Goal: Information Seeking & Learning: Learn about a topic

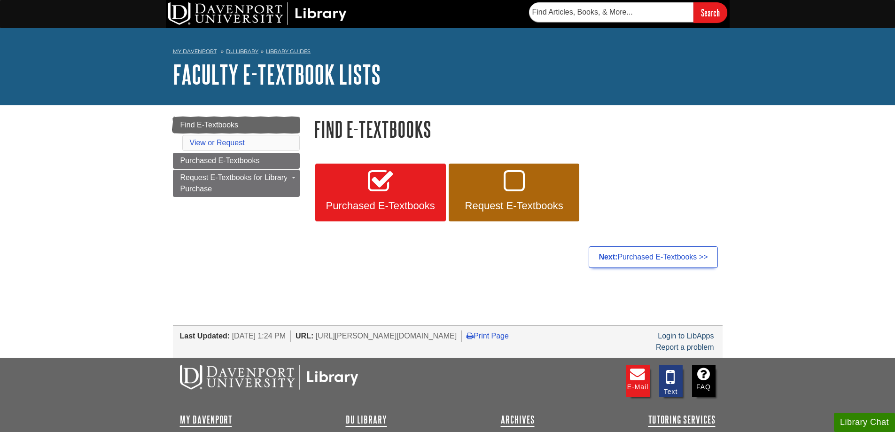
click at [210, 124] on span "Find E-Textbooks" at bounding box center [209, 125] width 58 height 8
click at [216, 142] on link "View or Request" at bounding box center [217, 143] width 55 height 8
click at [227, 142] on link "View or Request" at bounding box center [217, 143] width 55 height 8
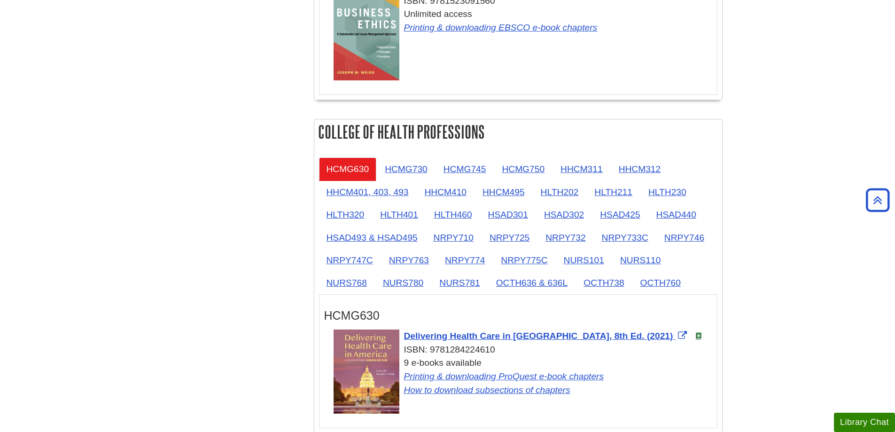
scroll to position [752, 0]
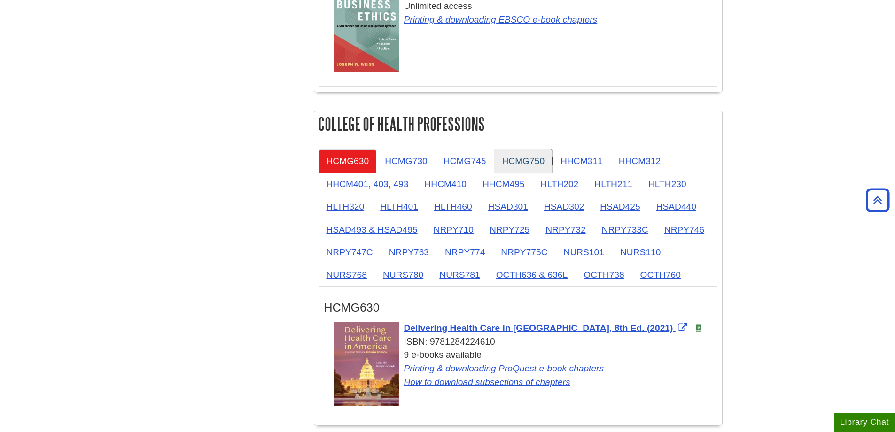
click at [511, 163] on link "HCMG750" at bounding box center [523, 160] width 58 height 23
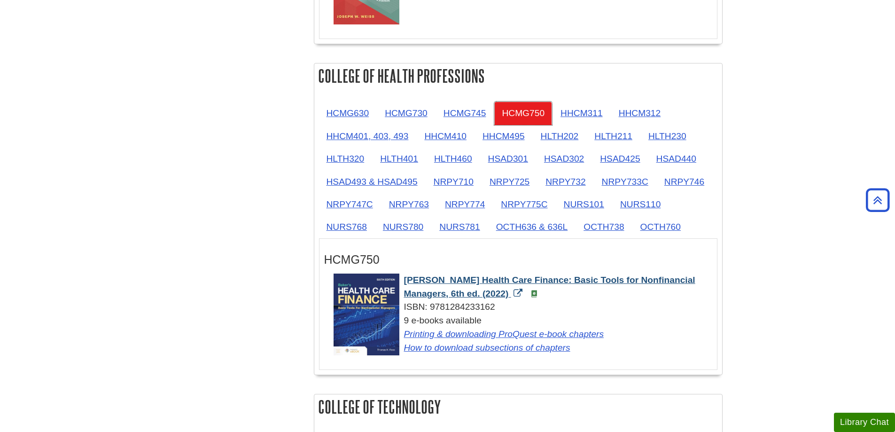
scroll to position [846, 0]
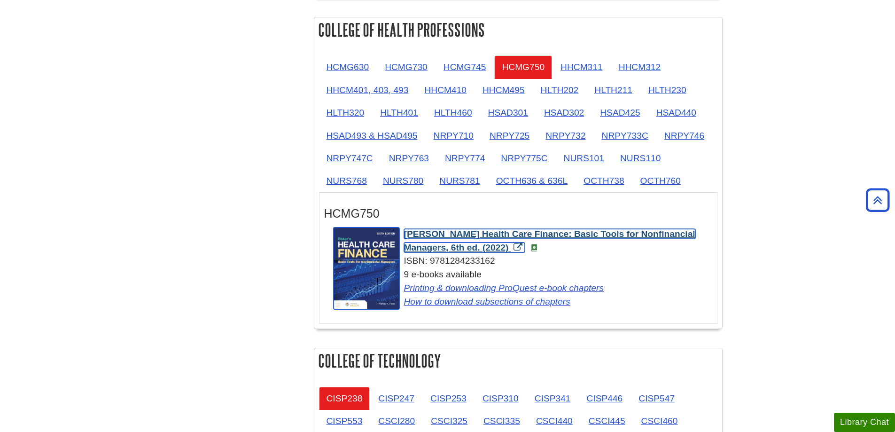
click at [517, 234] on span "Baker's Health Care Finance: Basic Tools for Nonfinancial Managers, 6th ed. (20…" at bounding box center [549, 240] width 291 height 23
